Goal: Use online tool/utility

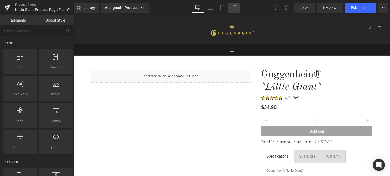
click at [235, 8] on icon at bounding box center [234, 7] width 3 height 5
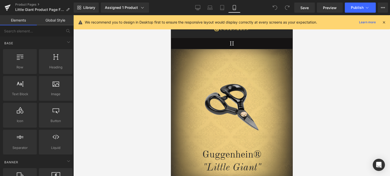
click at [383, 21] on icon at bounding box center [383, 22] width 5 height 5
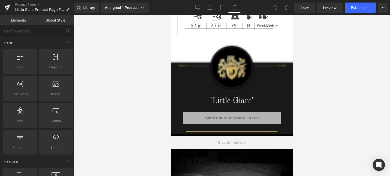
scroll to position [405, 0]
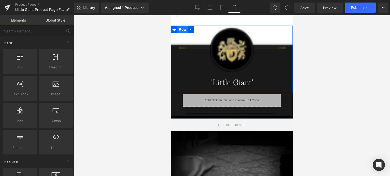
click at [181, 26] on span "Row" at bounding box center [182, 30] width 10 height 8
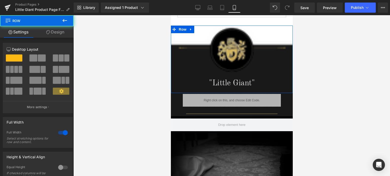
click at [57, 33] on link "Design" at bounding box center [55, 31] width 37 height 11
click at [0, 0] on div "Background" at bounding box center [0, 0] width 0 height 0
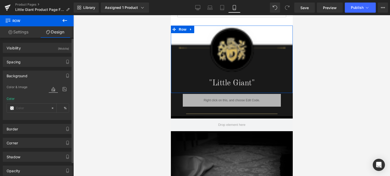
type input "#000000"
type input "90"
click at [10, 108] on span at bounding box center [12, 108] width 4 height 4
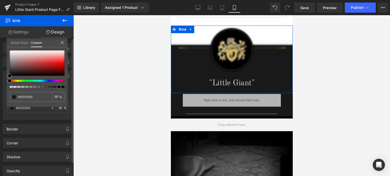
click at [60, 87] on span at bounding box center [59, 87] width 4 height 4
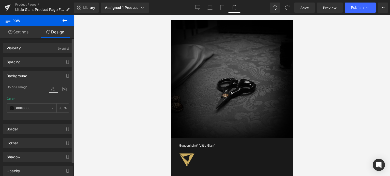
scroll to position [456, 0]
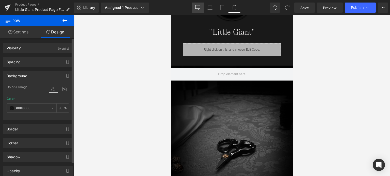
click at [196, 8] on icon at bounding box center [197, 8] width 5 height 0
type input "transparent"
type input "0"
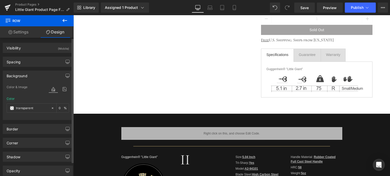
scroll to position [152, 0]
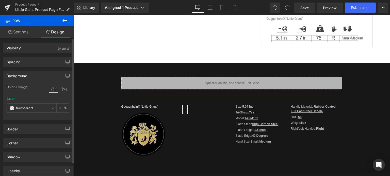
click at [88, 76] on body "Guggenhein 0 SHOPPING CART CLOSE No Products in the Cart . . . TOTAL: $0.00 PRO…" at bounding box center [231, 115] width 316 height 504
click at [29, 5] on link "Product Pages" at bounding box center [44, 5] width 58 height 4
